Goal: Navigation & Orientation: Understand site structure

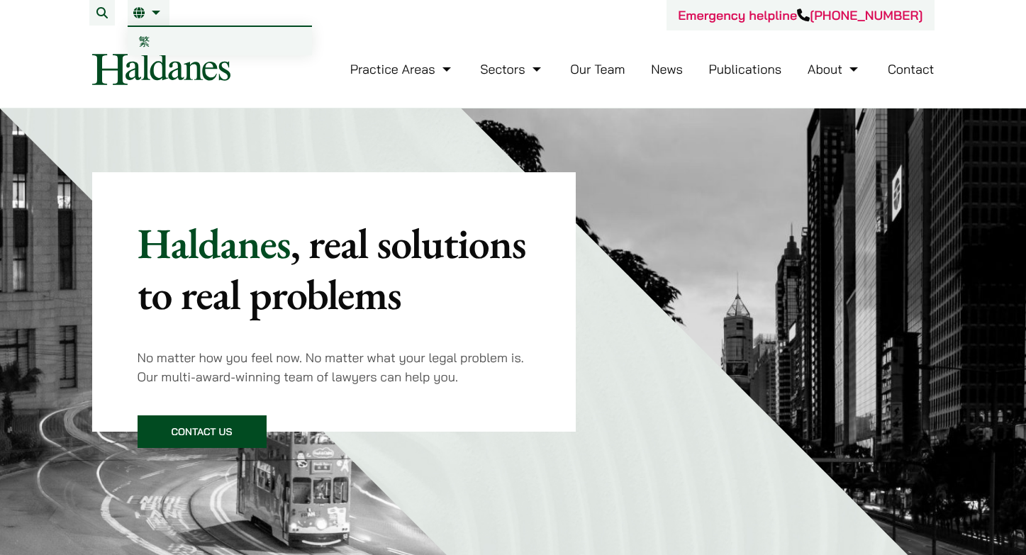
click at [162, 18] on li "EN 繁" at bounding box center [149, 13] width 42 height 26
click at [524, 18] on div "Emergency helpline +852 9763 5524" at bounding box center [513, 15] width 842 height 30
click at [902, 62] on link "Contact" at bounding box center [911, 69] width 47 height 16
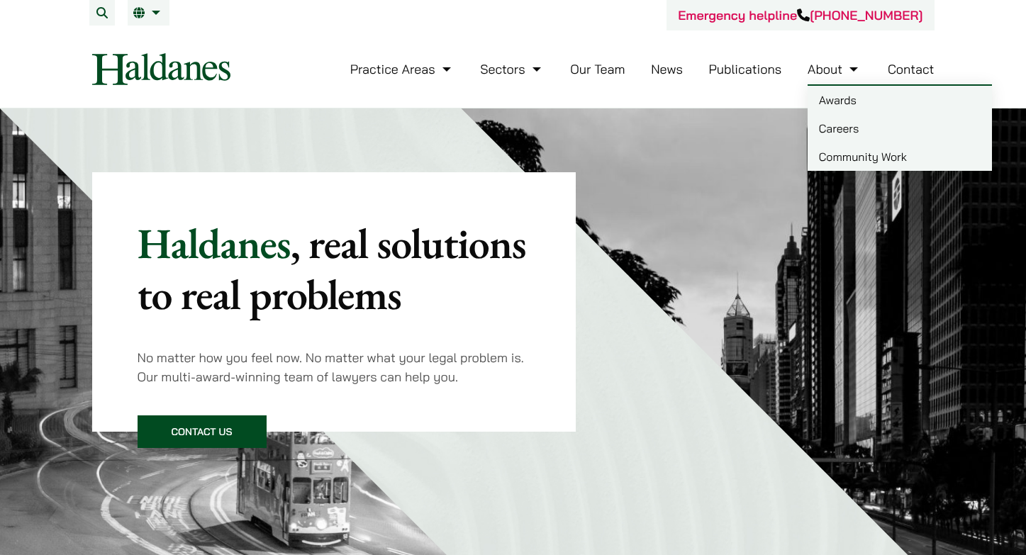
click at [855, 72] on link "About" at bounding box center [834, 69] width 54 height 16
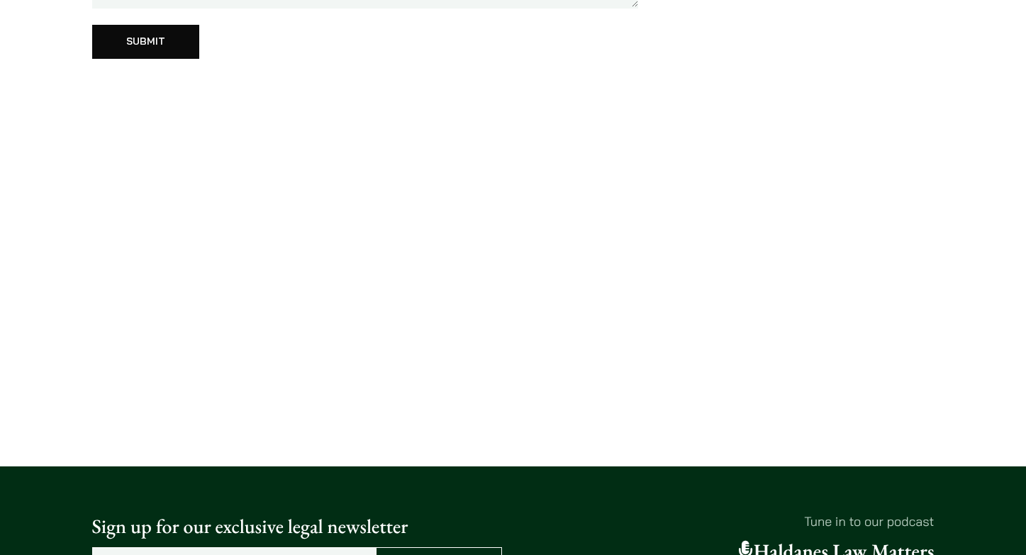
scroll to position [709, 0]
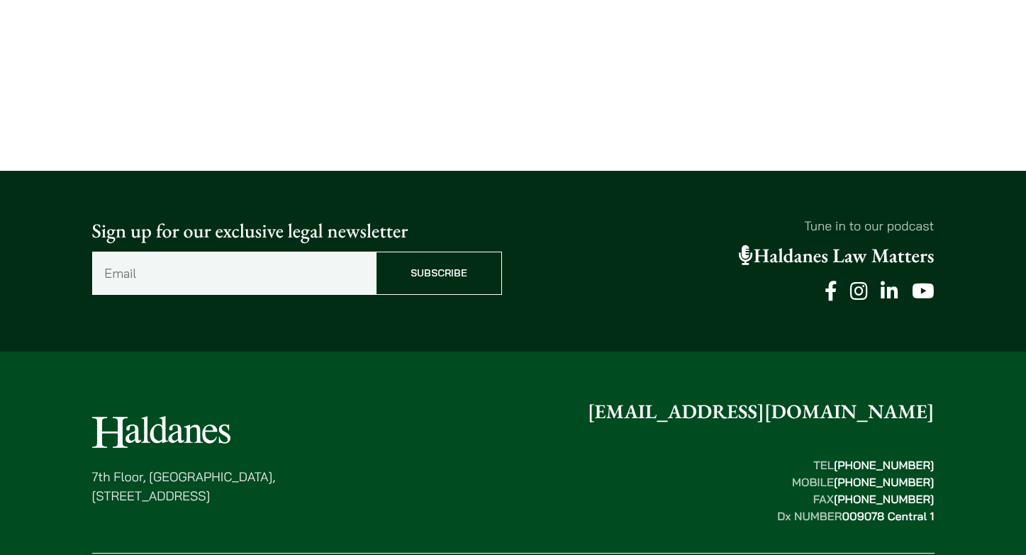
scroll to position [3494, 0]
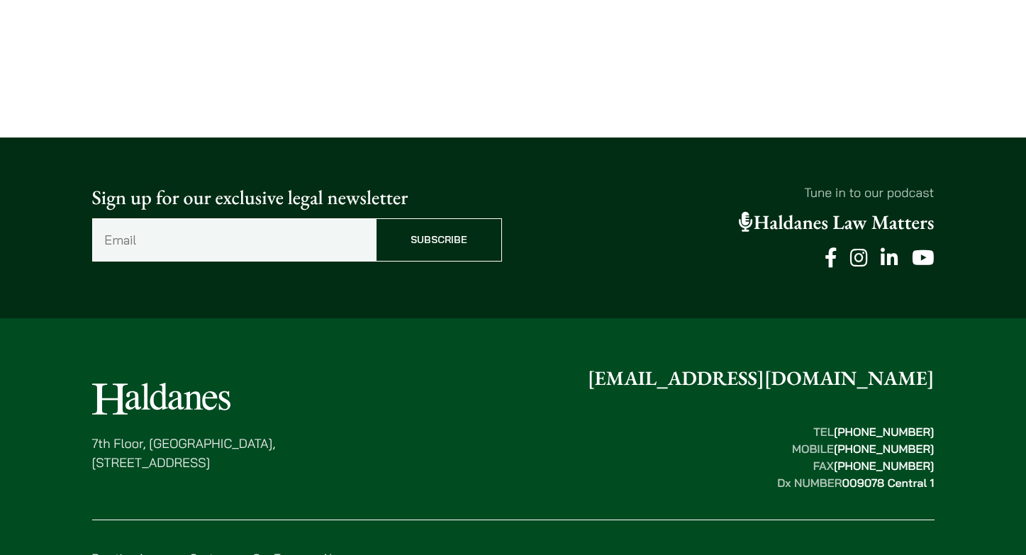
click at [270, 551] on link "Our Team" at bounding box center [276, 558] width 49 height 14
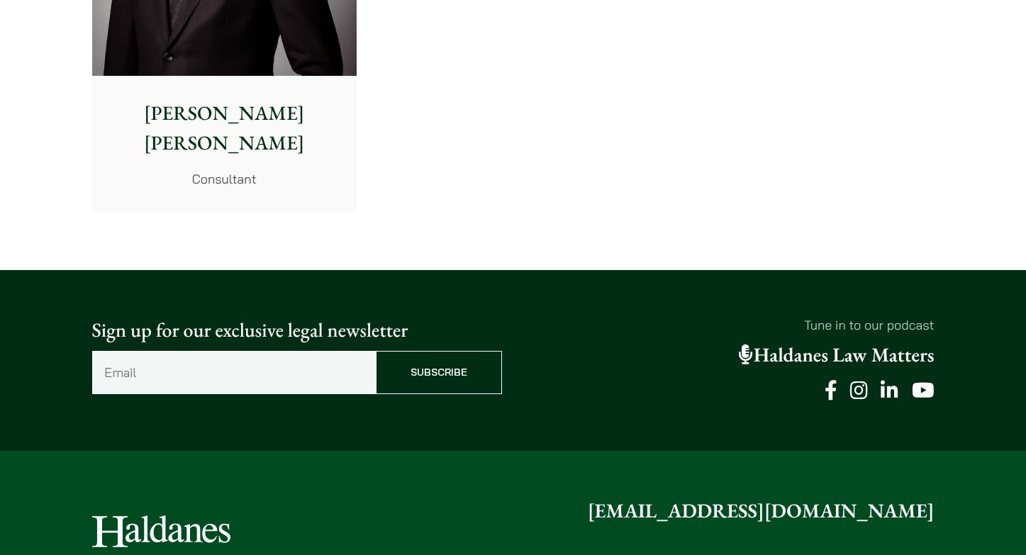
scroll to position [7940, 0]
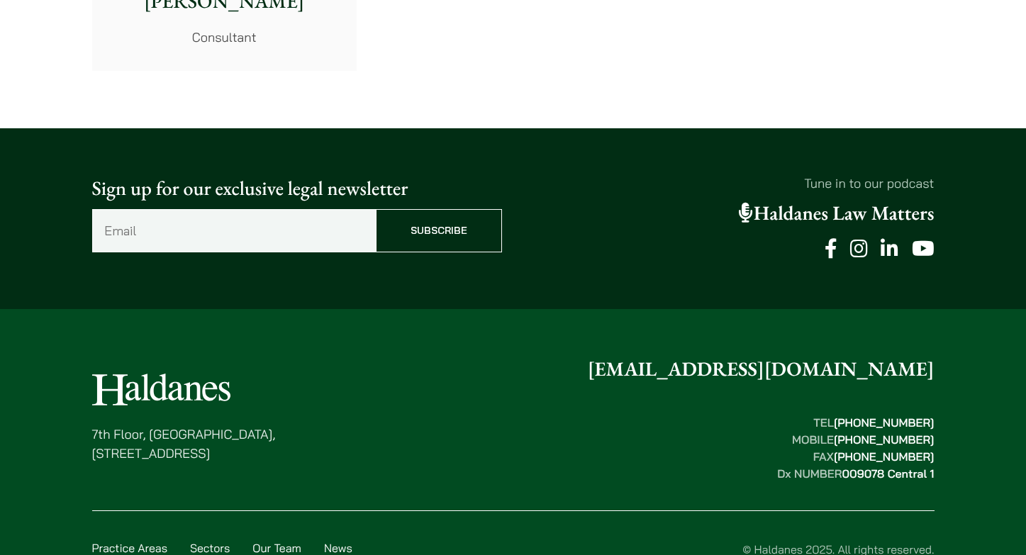
click at [148, 541] on link "Practice Areas" at bounding box center [129, 548] width 75 height 14
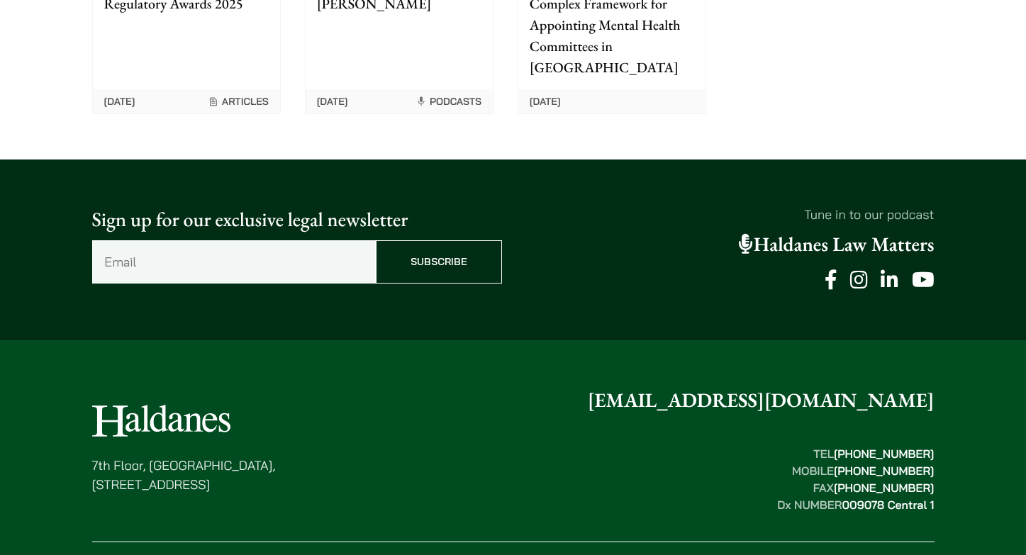
scroll to position [3738, 0]
